Goal: Information Seeking & Learning: Learn about a topic

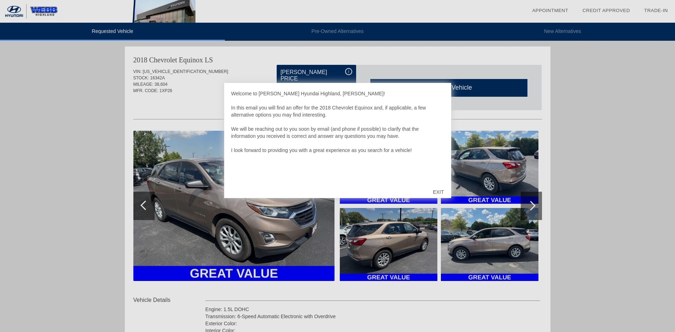
click at [439, 189] on div "EXIT" at bounding box center [438, 192] width 25 height 21
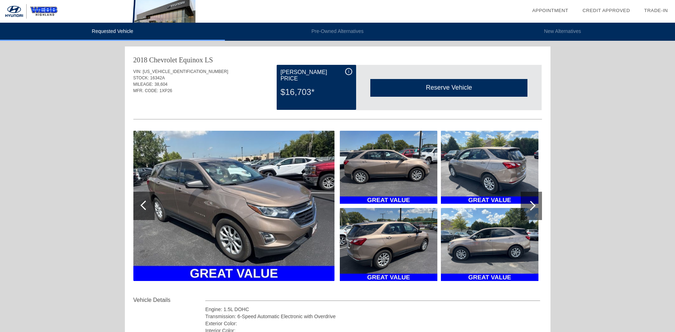
click at [528, 206] on div at bounding box center [531, 206] width 10 height 10
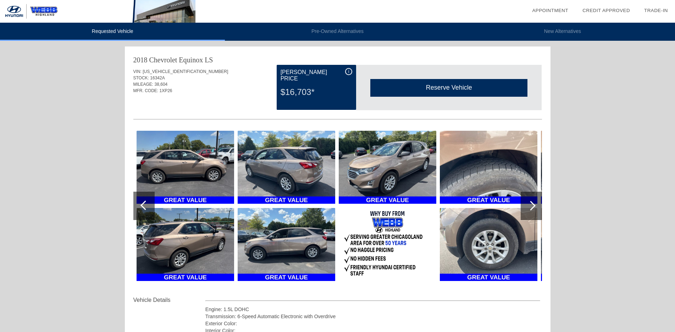
click at [533, 205] on div at bounding box center [531, 206] width 10 height 10
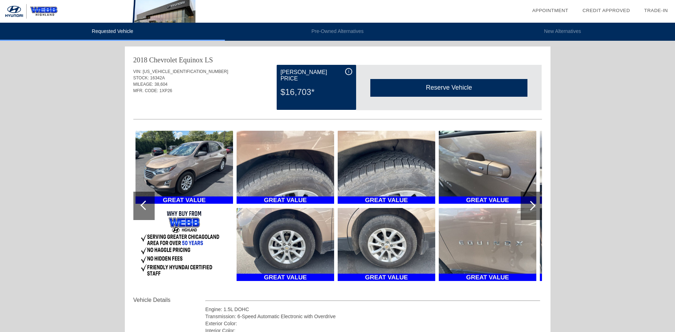
click at [533, 205] on div at bounding box center [531, 206] width 10 height 10
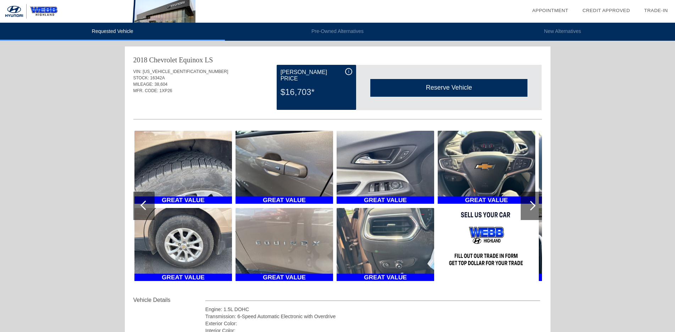
click at [533, 205] on div at bounding box center [531, 206] width 10 height 10
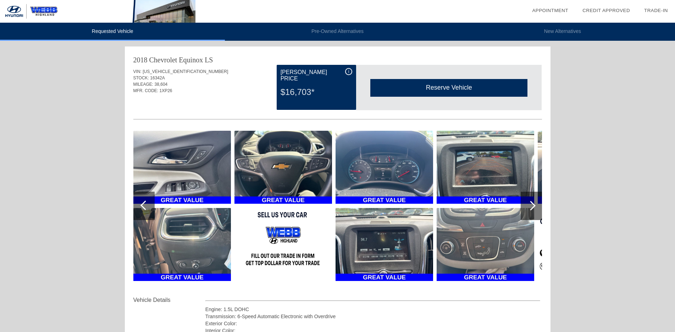
click at [532, 205] on div at bounding box center [531, 206] width 10 height 10
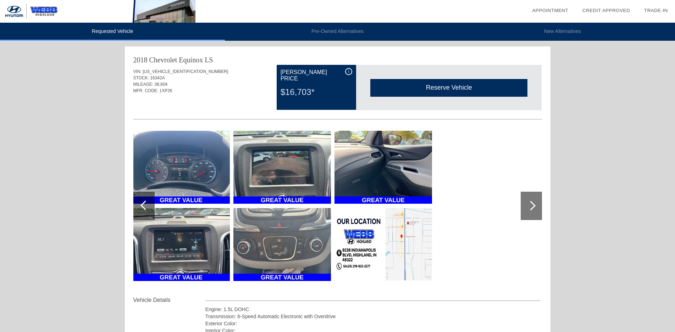
click at [532, 205] on div at bounding box center [531, 206] width 10 height 10
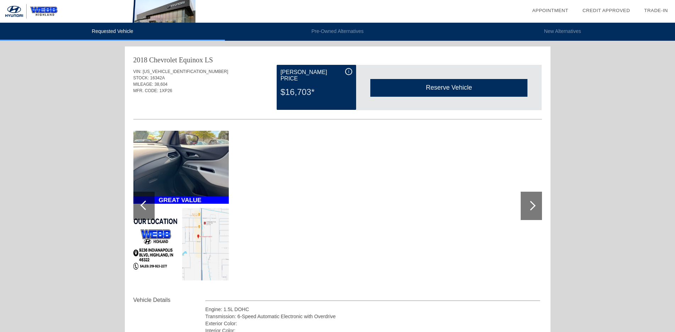
click at [532, 205] on div at bounding box center [531, 206] width 10 height 10
drag, startPoint x: 133, startPoint y: 59, endPoint x: 189, endPoint y: 69, distance: 57.3
click at [189, 69] on div "2018 Chevrolet Equinox LS VIN: [US_VEHICLE_IDENTIFICATION_NUMBER] STOCK: 16342A…" at bounding box center [338, 243] width 426 height 395
copy div "2018 Chevrolet Equinox LS VIN: [US_VEHICLE_IDENTIFICATION_NUMBER]"
